Goal: Find specific page/section

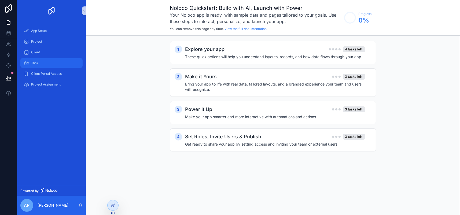
click at [31, 67] on div "Task" at bounding box center [52, 63] width 56 height 9
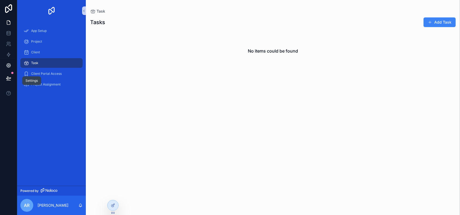
click at [10, 68] on icon at bounding box center [8, 66] width 4 height 4
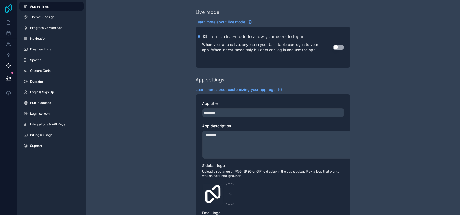
click at [13, 9] on icon at bounding box center [8, 8] width 11 height 9
